Goal: Find specific page/section: Find specific page/section

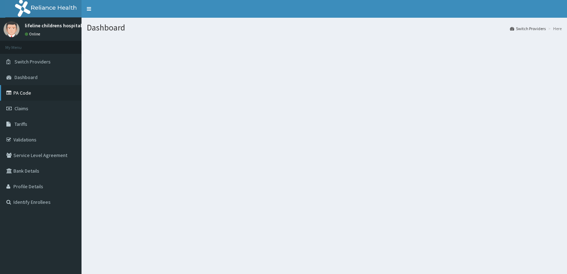
click at [40, 94] on link "PA Code" at bounding box center [41, 93] width 82 height 16
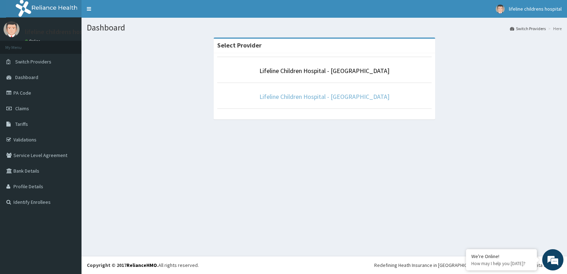
click at [362, 95] on link "Lifeline Children Hospital - [GEOGRAPHIC_DATA]" at bounding box center [325, 97] width 130 height 8
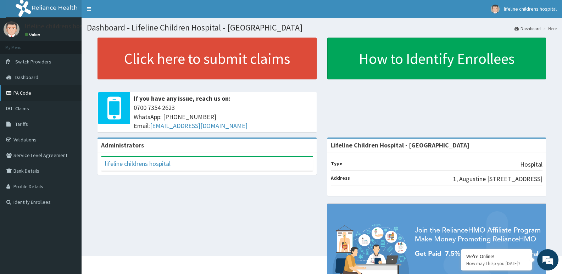
click at [26, 89] on link "PA Code" at bounding box center [41, 93] width 82 height 16
